Goal: Task Accomplishment & Management: Complete application form

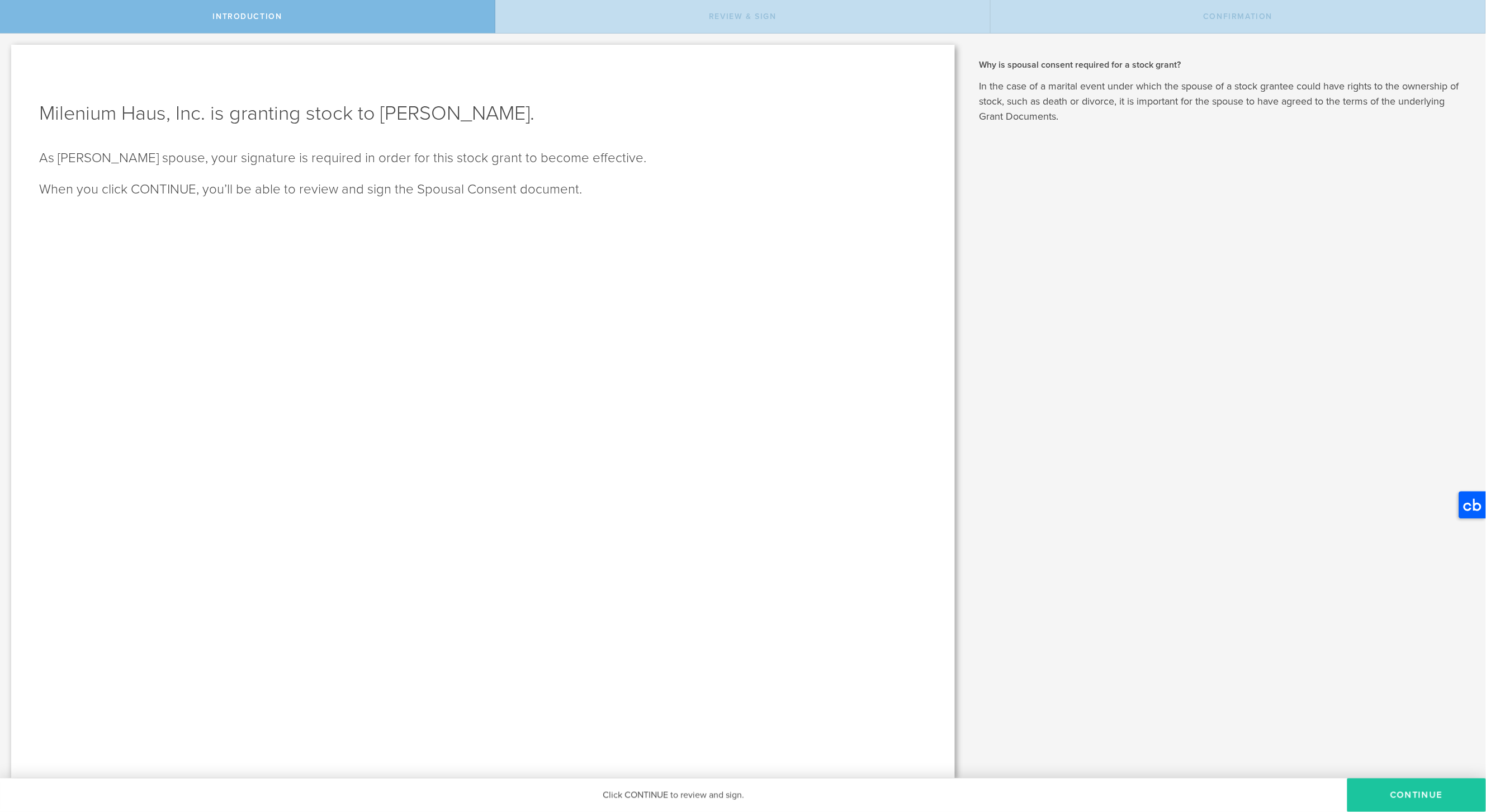
click at [1406, 790] on button "CONTINUE" at bounding box center [1417, 795] width 139 height 34
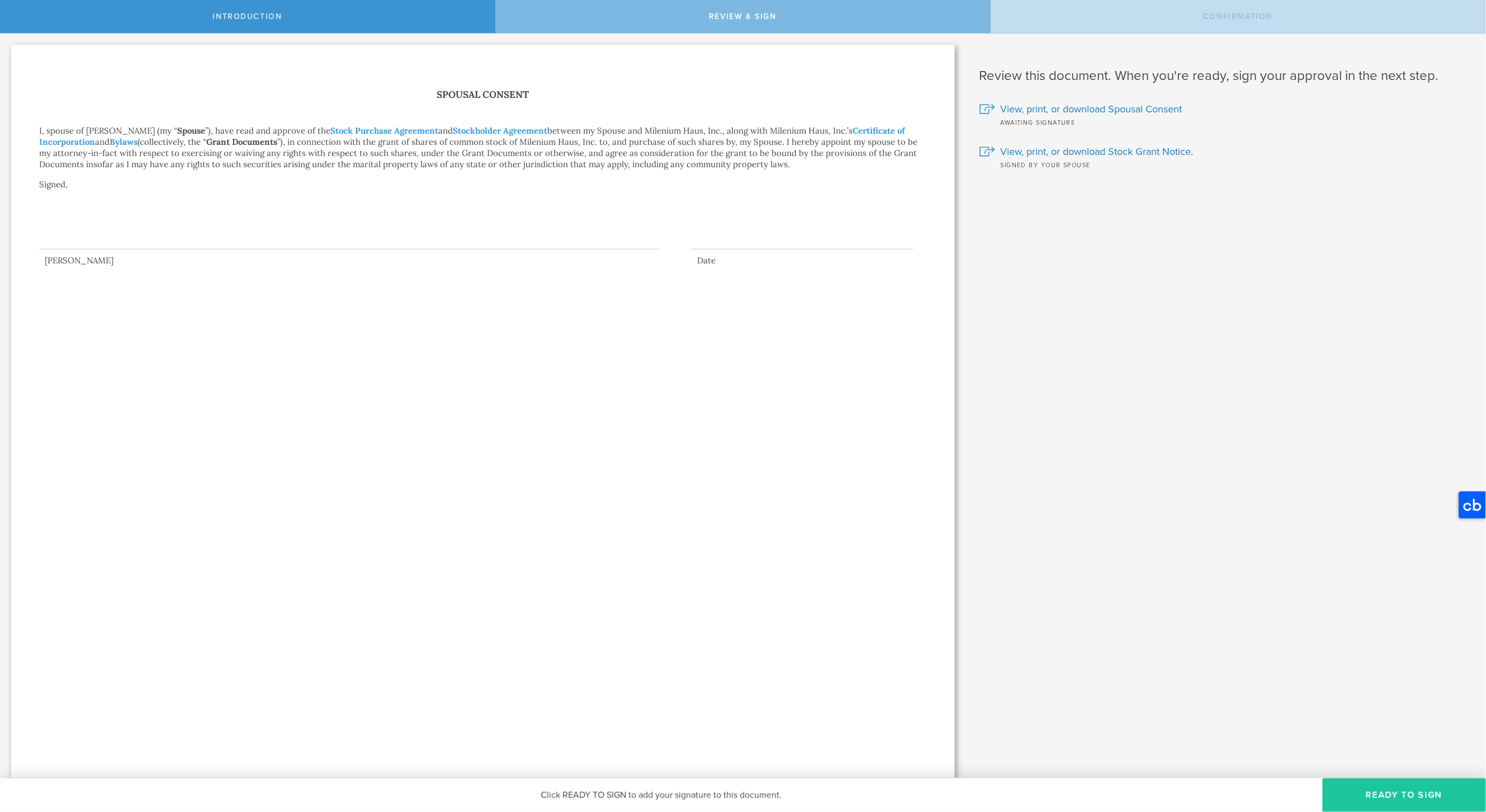
click at [1388, 795] on button "Ready to Sign" at bounding box center [1405, 795] width 164 height 34
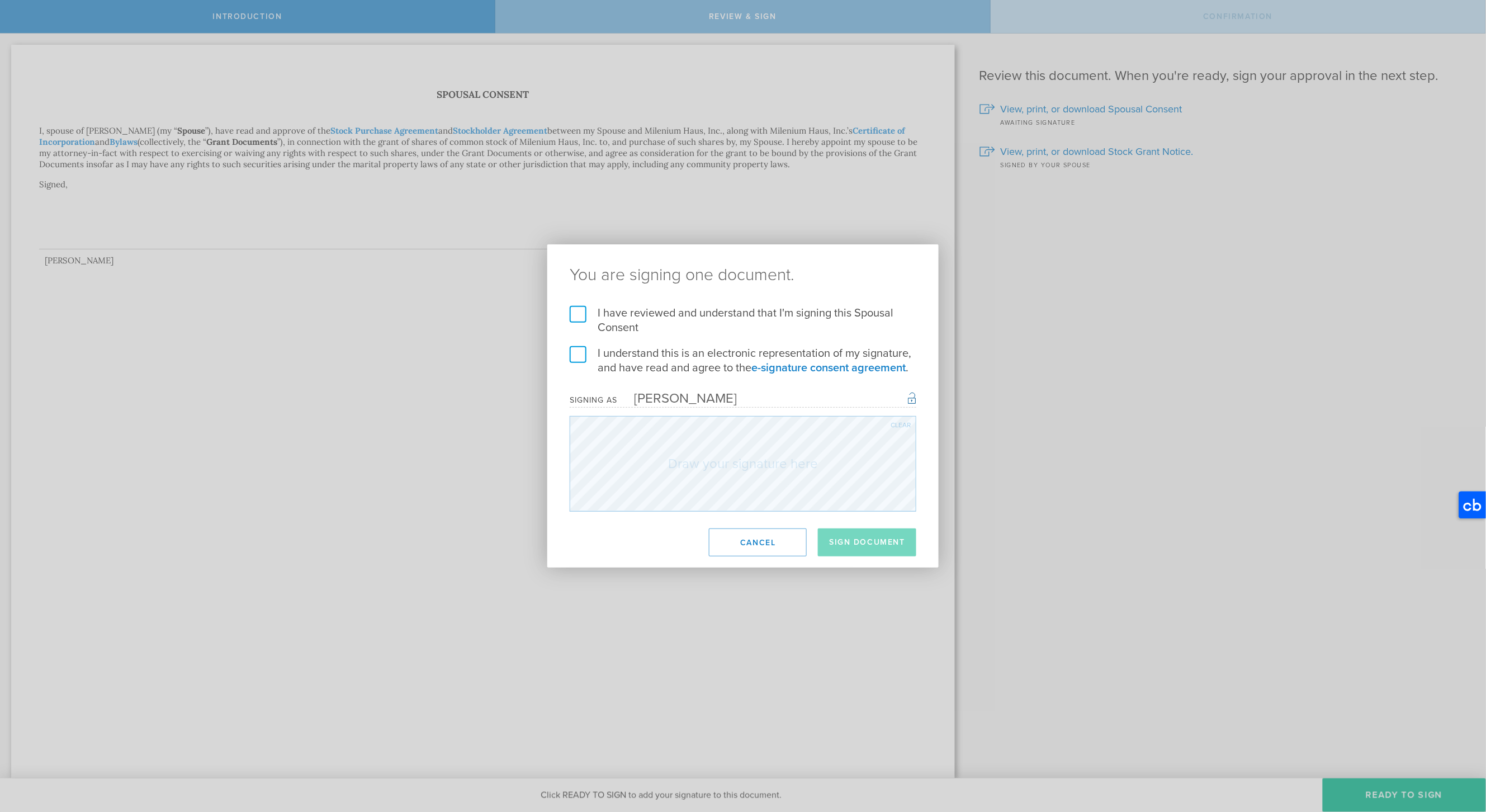
click at [583, 311] on label "I have reviewed and understand that I'm signing this Spousal Consent" at bounding box center [743, 320] width 347 height 29
click at [0, 0] on input "I have reviewed and understand that I'm signing this Spousal Consent" at bounding box center [0, 0] width 0 height 0
click at [582, 355] on label "I understand this is an electronic representation of my signature, and have rea…" at bounding box center [743, 361] width 347 height 29
click at [0, 0] on input "I understand this is an electronic representation of my signature, and have rea…" at bounding box center [0, 0] width 0 height 0
click at [898, 423] on div "Clear" at bounding box center [900, 425] width 20 height 7
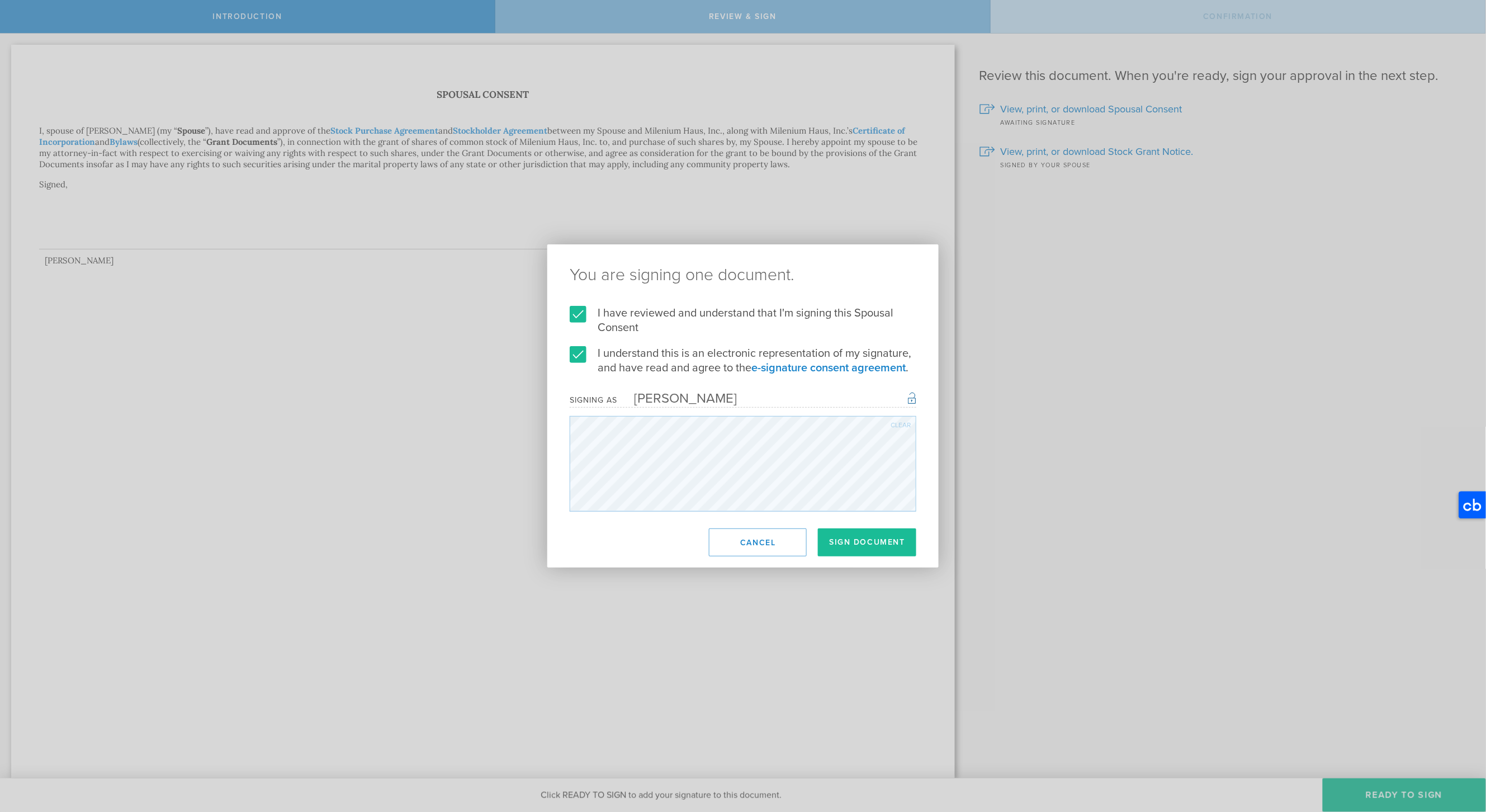
click at [907, 422] on div "Clear" at bounding box center [900, 425] width 20 height 7
click at [897, 423] on div "Clear" at bounding box center [900, 425] width 20 height 7
click at [896, 425] on div "Clear" at bounding box center [900, 425] width 20 height 7
click at [895, 422] on div "Clear" at bounding box center [900, 425] width 20 height 7
click at [898, 422] on div "Clear" at bounding box center [900, 425] width 20 height 7
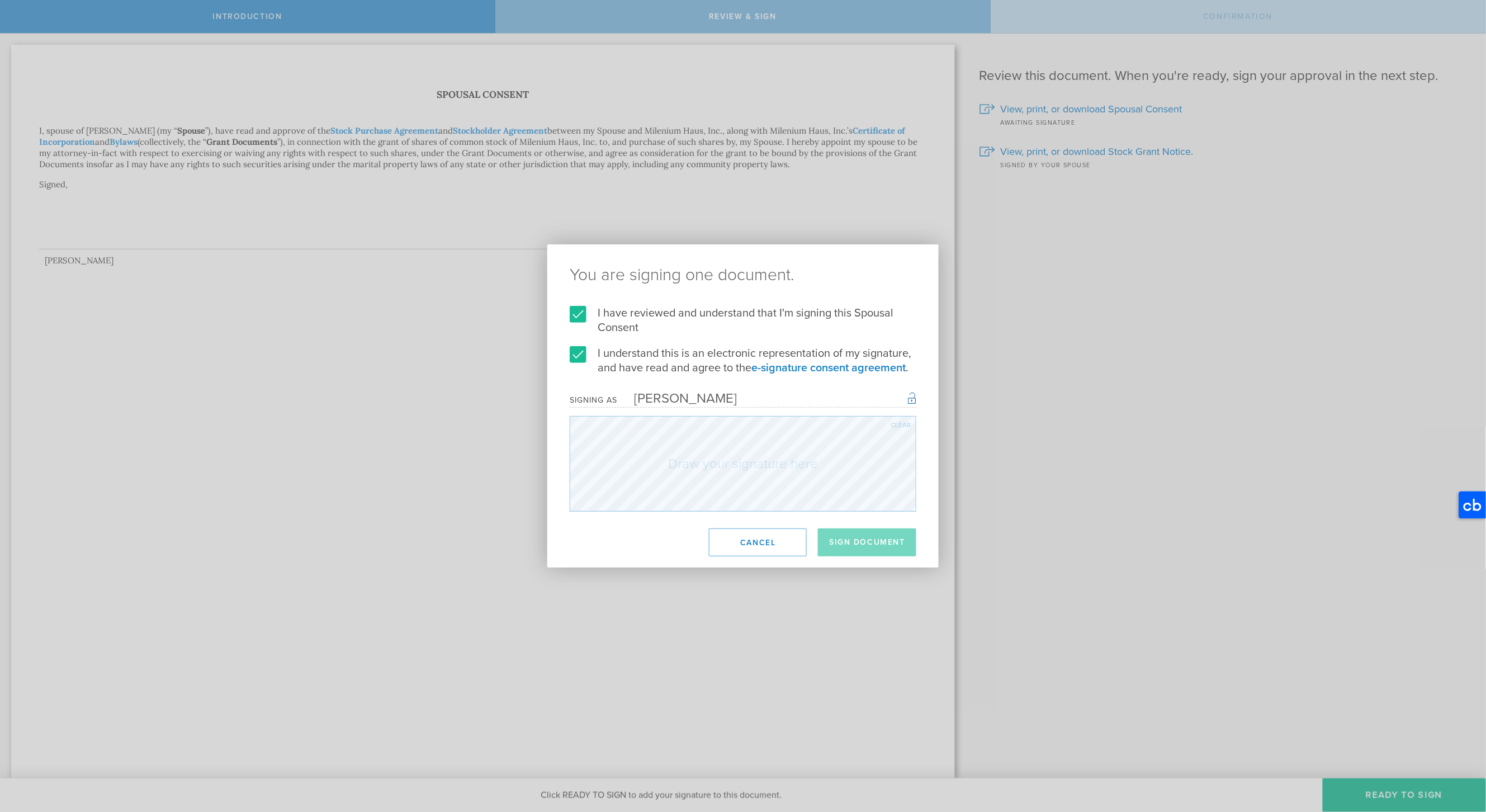
click at [897, 423] on div "Clear" at bounding box center [900, 425] width 20 height 7
click at [906, 425] on div "Clear" at bounding box center [900, 425] width 20 height 7
click at [796, 413] on form "I have reviewed and understand that I'm signing this Spousal Consent I understa…" at bounding box center [743, 408] width 347 height 206
click at [860, 542] on button "Sign Document" at bounding box center [867, 542] width 98 height 28
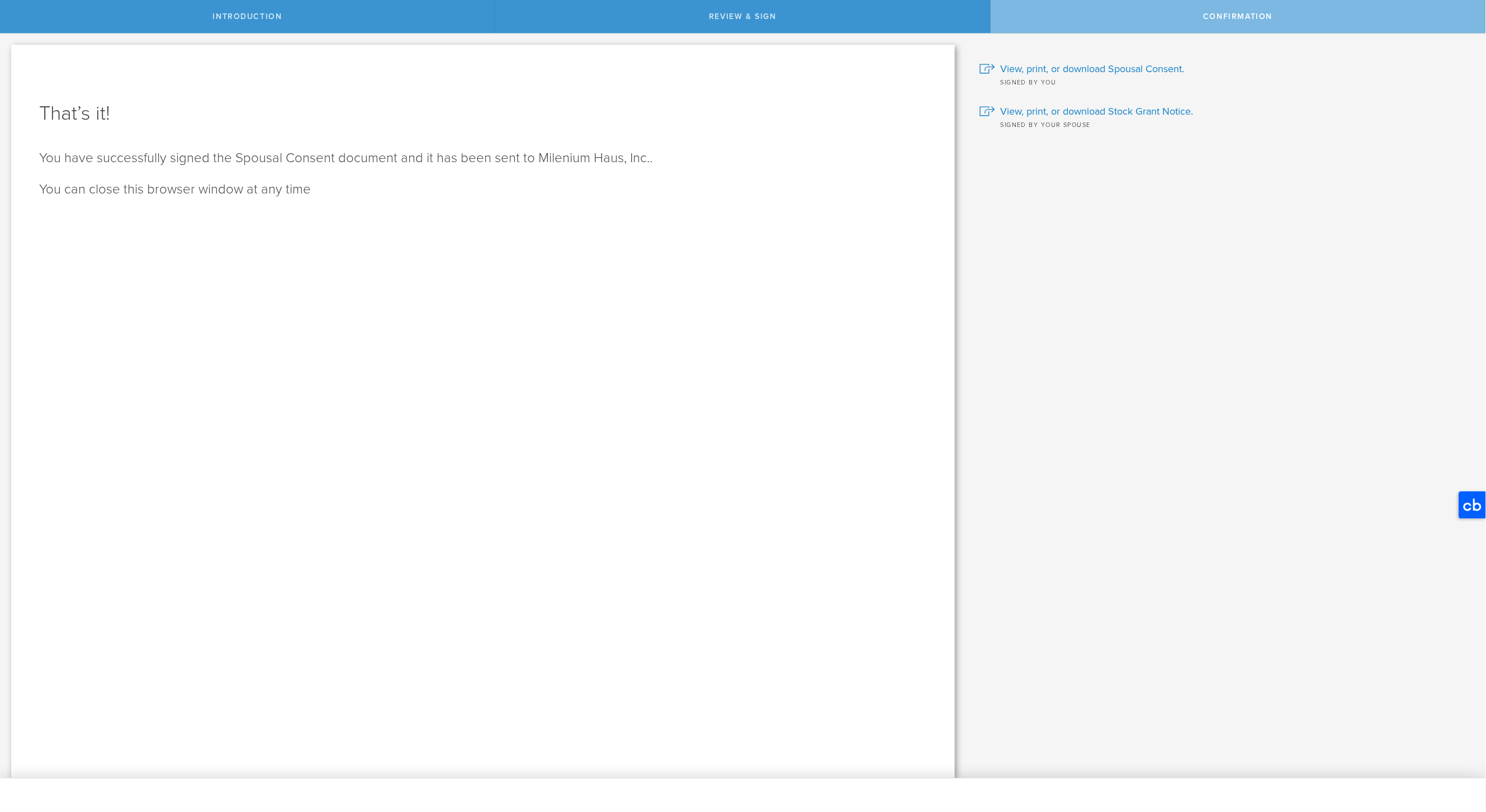
click at [1210, 17] on span "Confirmation" at bounding box center [1238, 16] width 69 height 10
click at [1040, 107] on span "View, print, or download Stock Grant Notice." at bounding box center [1097, 111] width 193 height 14
click at [1087, 109] on span "View, print, or download Stock Grant Notice." at bounding box center [1097, 111] width 193 height 14
click at [1150, 68] on span "View, print, or download Spousal Consent." at bounding box center [1093, 69] width 184 height 14
